Goal: Communication & Community: Answer question/provide support

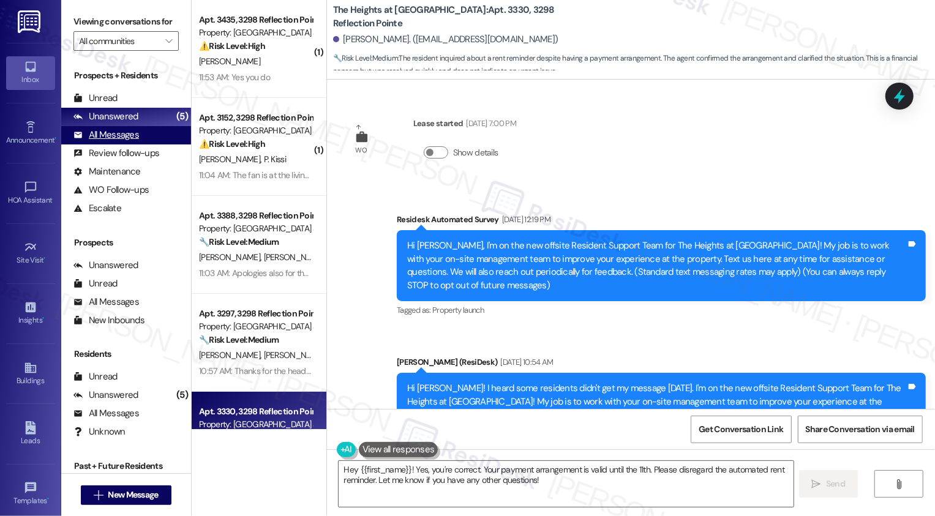
scroll to position [6311, 0]
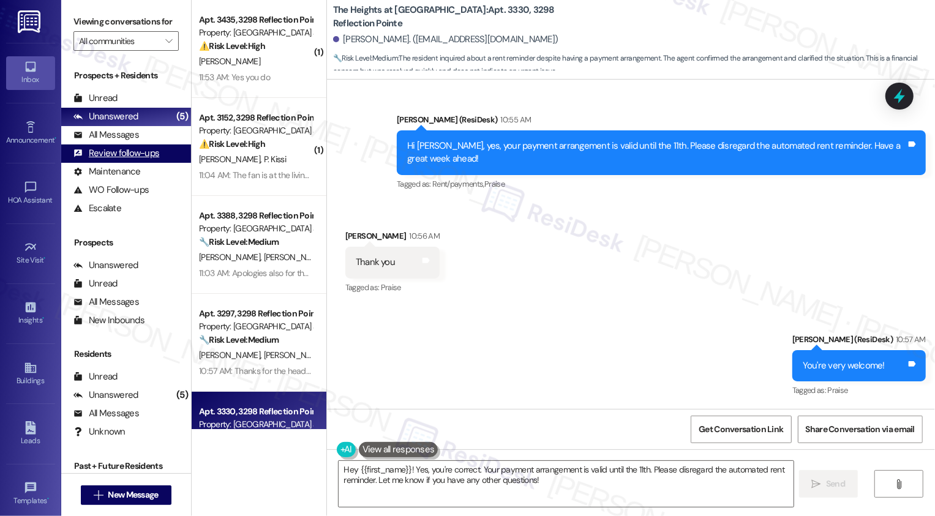
click at [120, 160] on div "Review follow-ups" at bounding box center [117, 153] width 86 height 13
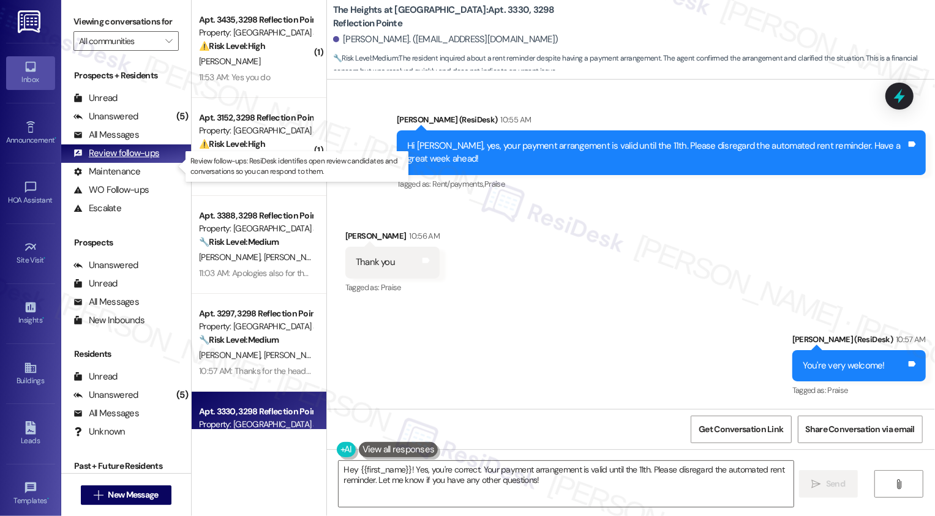
click at [120, 160] on div "Review follow-ups" at bounding box center [117, 153] width 86 height 13
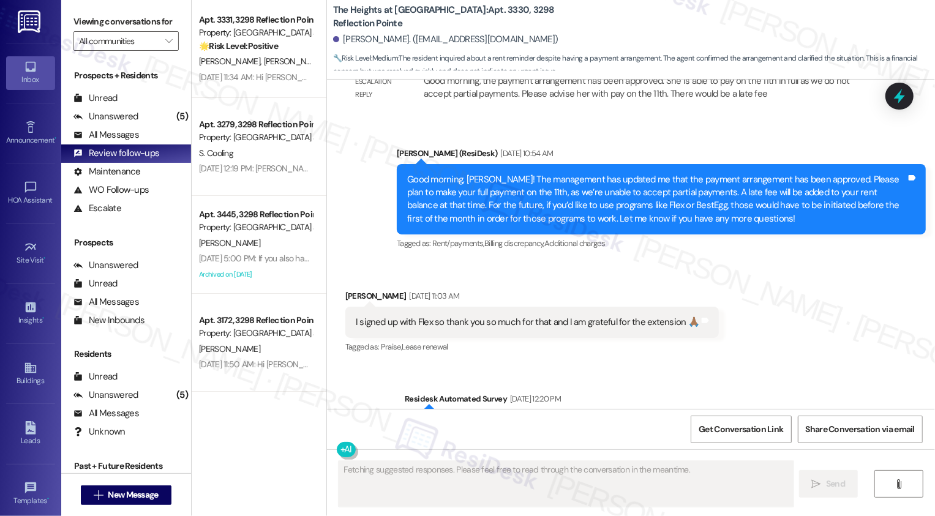
scroll to position [6207, 0]
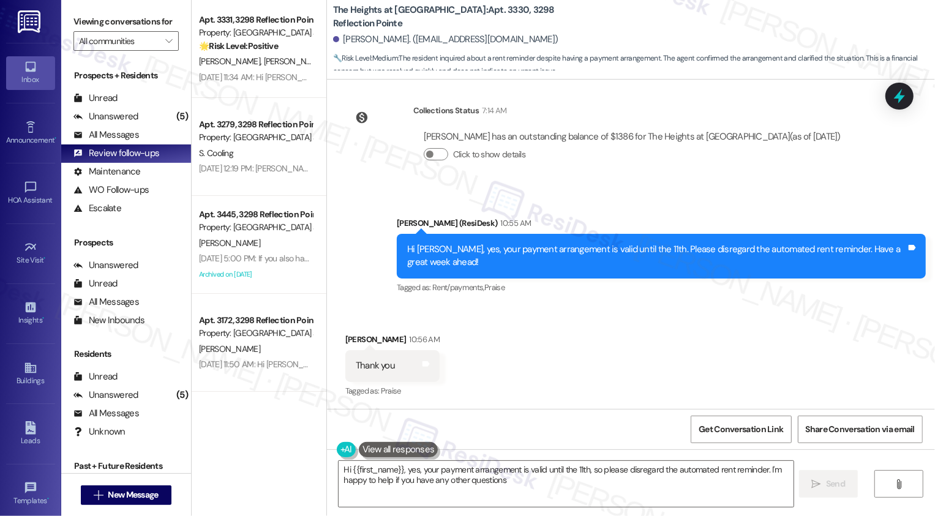
type textarea "Hi {{first_name}}, yes, your payment arrangement is valid until the 11th, so pl…"
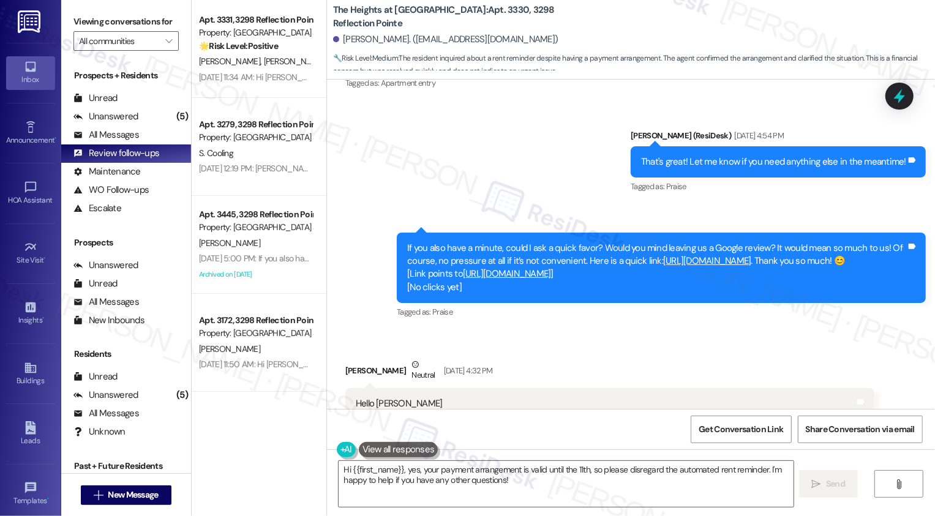
scroll to position [4319, 0]
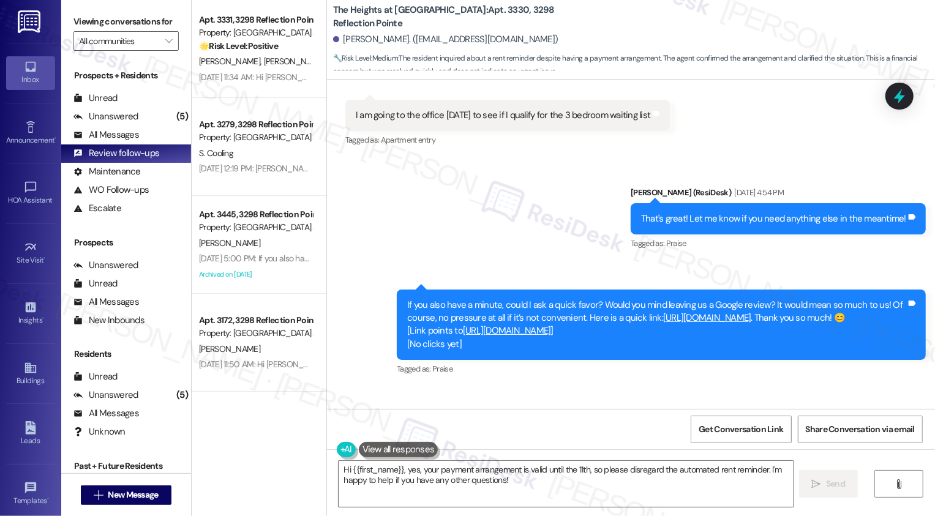
click at [517, 336] on link "[URL][DOMAIN_NAME]" at bounding box center [507, 331] width 88 height 12
click at [121, 494] on span "New Message" at bounding box center [133, 495] width 50 height 13
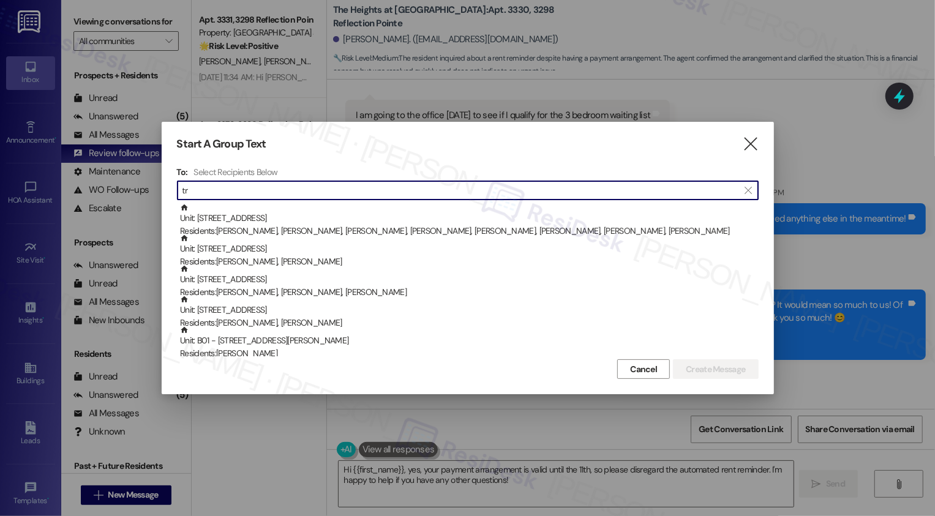
type input "t"
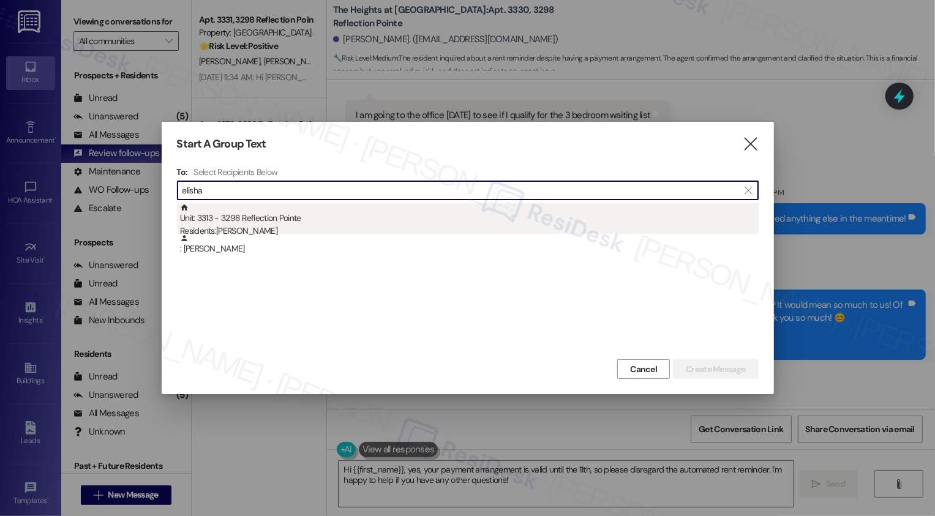
type input "elisha"
click at [252, 233] on div "Residents: [PERSON_NAME]" at bounding box center [469, 231] width 579 height 13
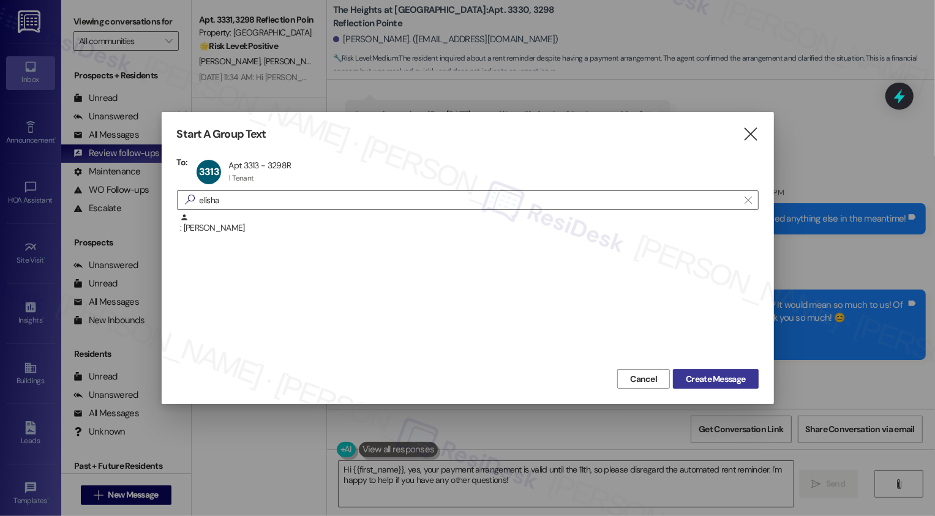
click at [712, 380] on span "Create Message" at bounding box center [715, 379] width 59 height 13
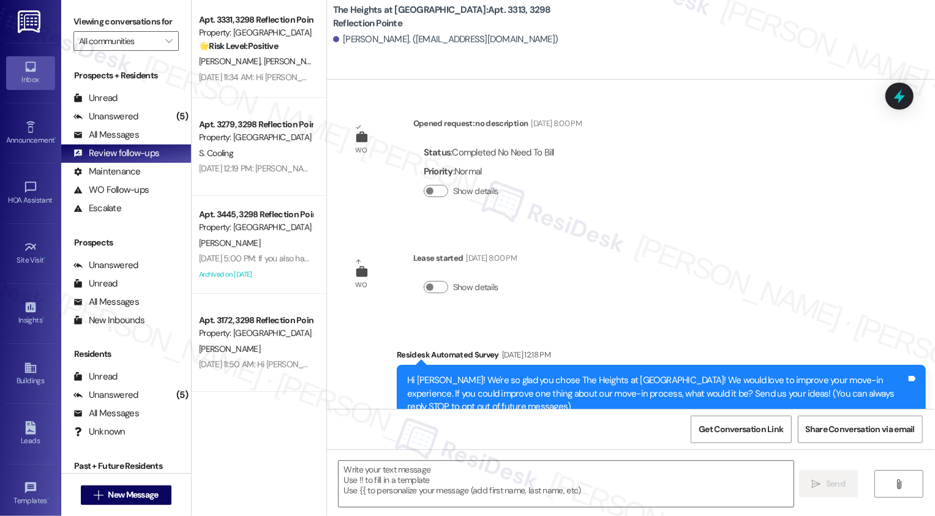
type textarea "Fetching suggested responses. Please feel free to read through the conversation…"
